Goal: Check status

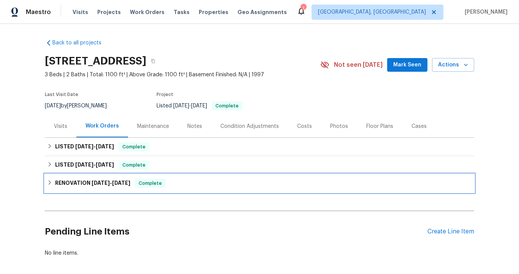
click at [110, 183] on span "[DATE] - [DATE]" at bounding box center [111, 183] width 39 height 5
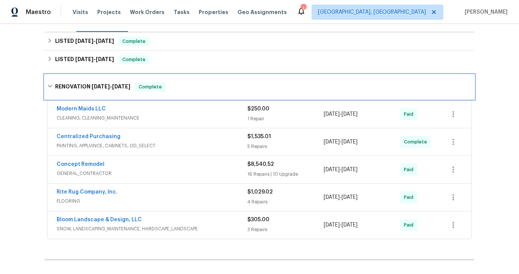
scroll to position [107, 0]
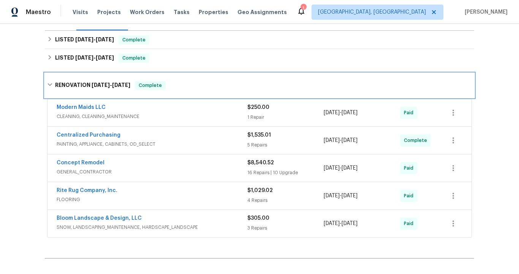
click at [102, 85] on span "[DATE]" at bounding box center [101, 84] width 18 height 5
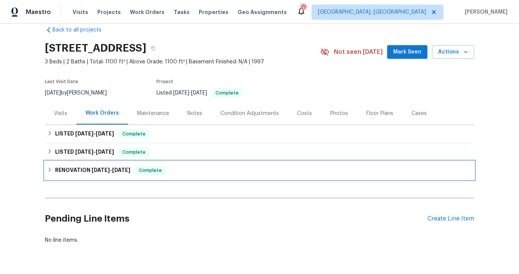
scroll to position [0, 0]
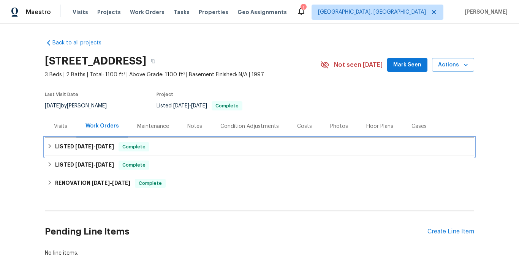
click at [100, 144] on span "[DATE]" at bounding box center [105, 146] width 18 height 5
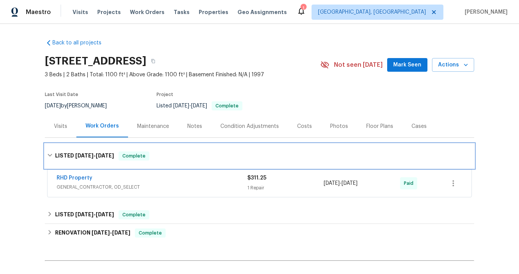
click at [102, 152] on h6 "LISTED [DATE] - [DATE]" at bounding box center [84, 156] width 59 height 9
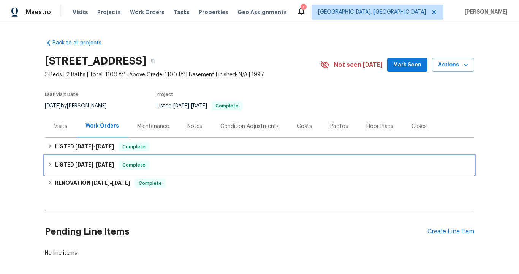
click at [100, 167] on span "[DATE]" at bounding box center [105, 164] width 18 height 5
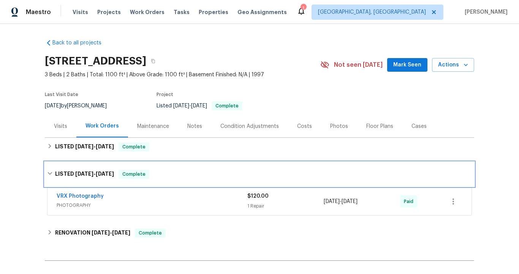
click at [101, 168] on div "LISTED [DATE] - [DATE] Complete" at bounding box center [259, 174] width 429 height 24
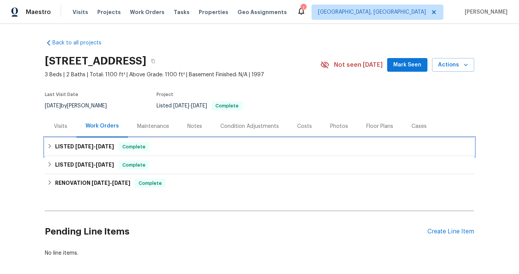
click at [103, 148] on span "[DATE]" at bounding box center [105, 146] width 18 height 5
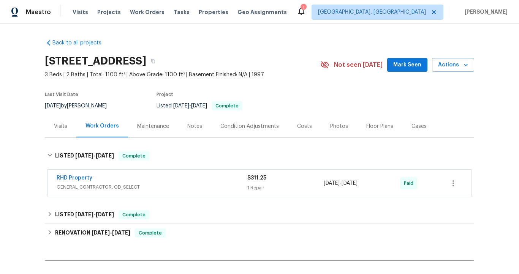
click at [126, 181] on div "RHD Property" at bounding box center [152, 178] width 191 height 9
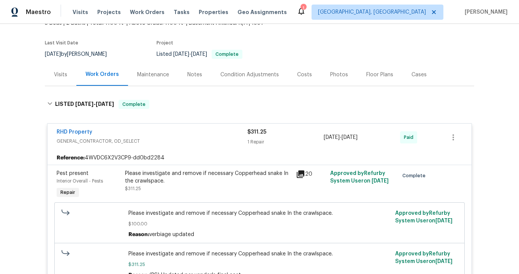
scroll to position [48, 0]
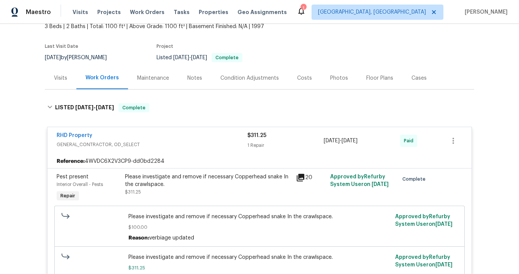
click at [127, 134] on div "RHD Property" at bounding box center [152, 136] width 191 height 9
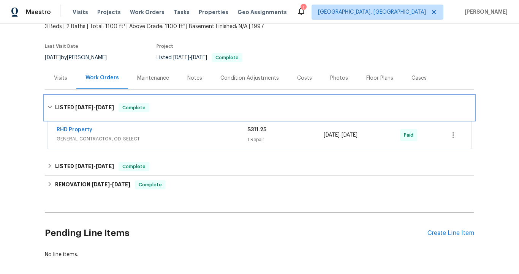
click at [99, 103] on h6 "LISTED [DATE] - [DATE]" at bounding box center [84, 107] width 59 height 9
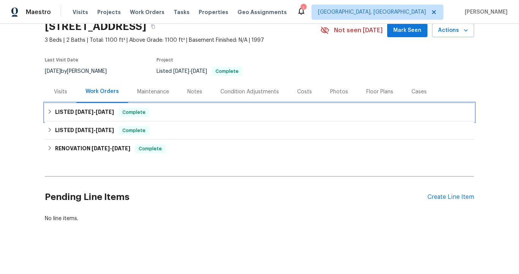
scroll to position [40, 0]
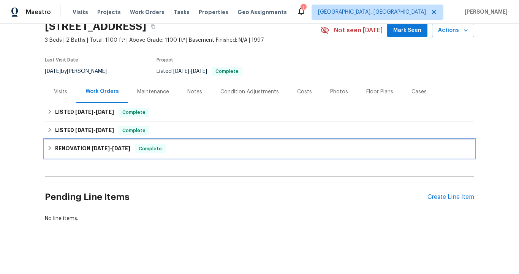
click at [97, 146] on span "[DATE]" at bounding box center [101, 148] width 18 height 5
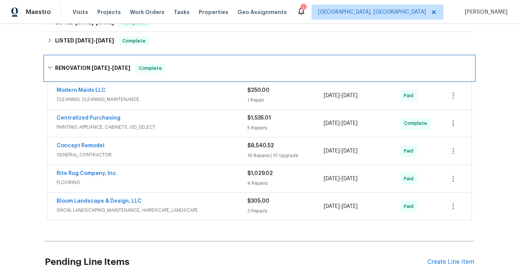
scroll to position [128, 0]
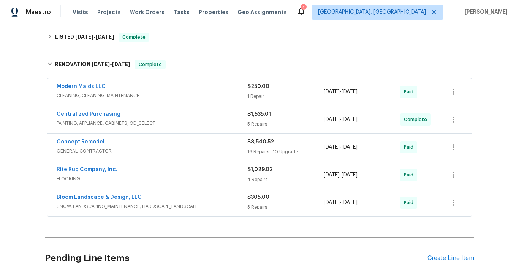
click at [132, 146] on div "Concept Remodel" at bounding box center [152, 142] width 191 height 9
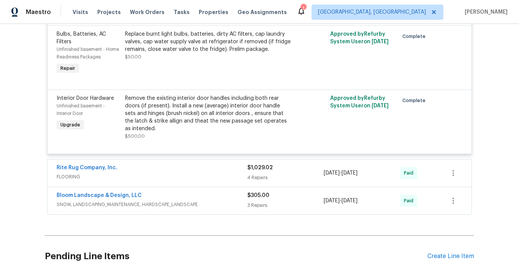
scroll to position [1928, 0]
